Goal: Contribute content: Add original content to the website for others to see

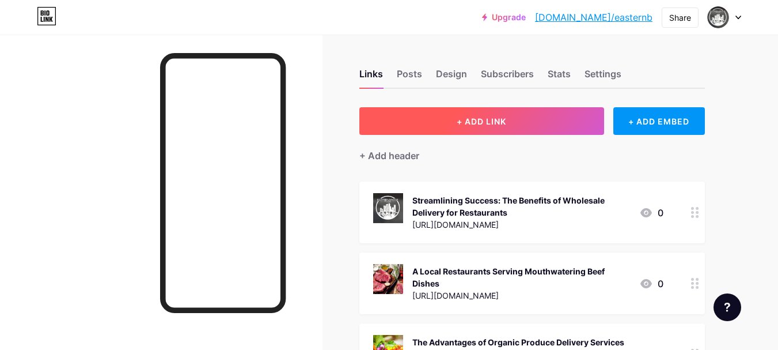
click at [499, 123] on span "+ ADD LINK" at bounding box center [482, 121] width 50 height 10
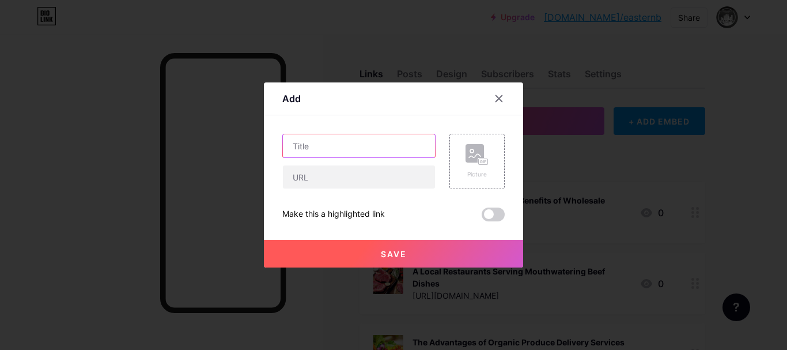
click at [307, 147] on input "text" at bounding box center [359, 145] width 152 height 23
click at [385, 139] on input "text" at bounding box center [359, 145] width 152 height 23
paste input "How Technology Is Revolutionizing Wholesale Food Supply Chain Automation in [GE…"
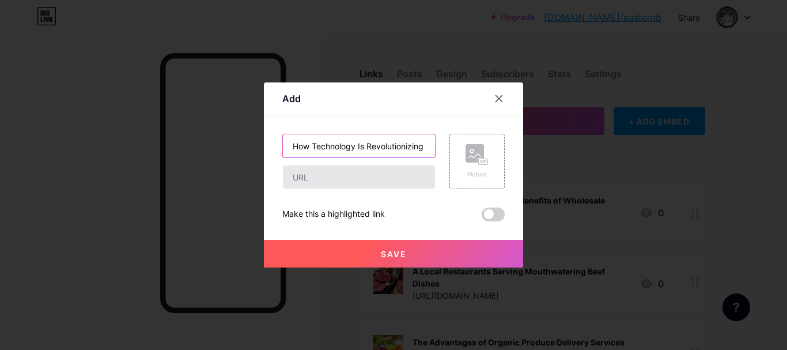
scroll to position [0, 218]
type input "How Technology Is Revolutionizing Wholesale Food Supply Chain Automation in [GE…"
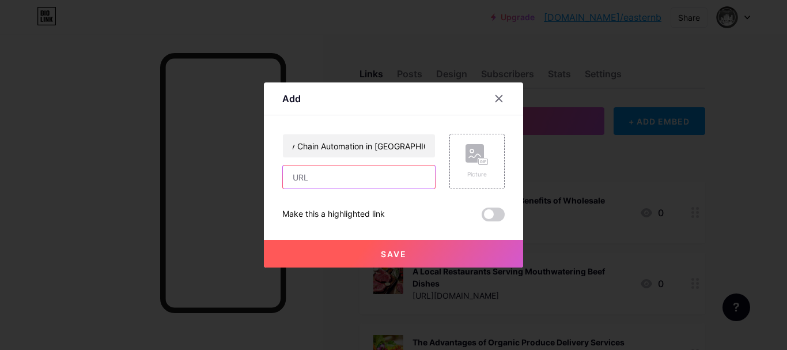
click at [305, 185] on input "text" at bounding box center [359, 176] width 152 height 23
paste input "[URL][DOMAIN_NAME]"
type input "[URL][DOMAIN_NAME]"
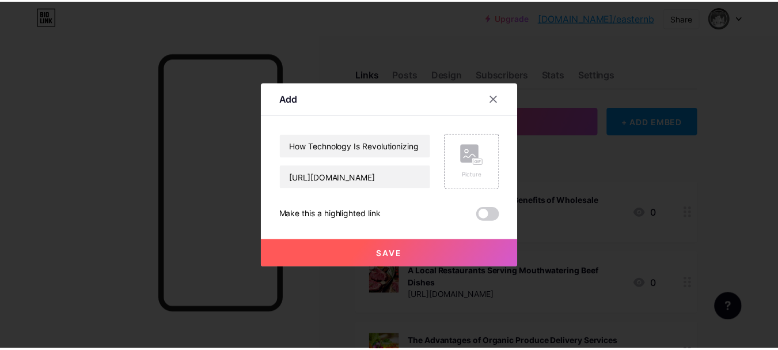
scroll to position [0, 0]
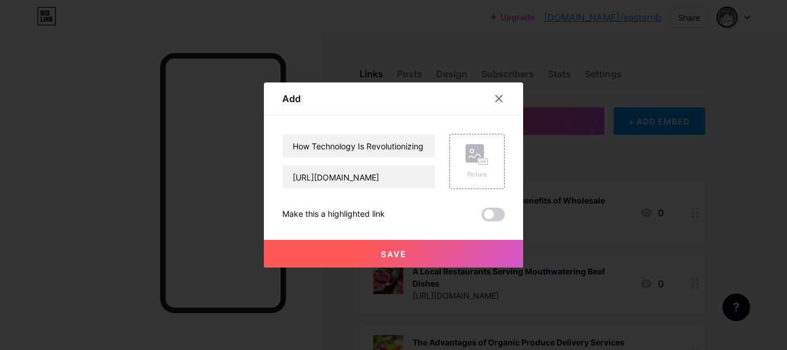
click at [379, 248] on button "Save" at bounding box center [393, 254] width 259 height 28
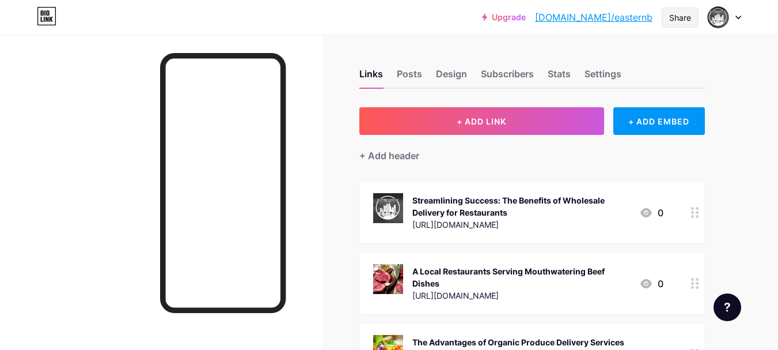
click at [681, 12] on div "Share" at bounding box center [680, 18] width 22 height 12
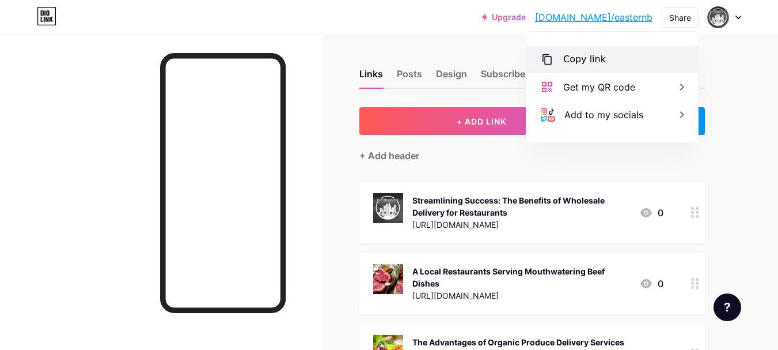
click at [591, 59] on div "Copy link" at bounding box center [584, 59] width 43 height 14
